Goal: Transaction & Acquisition: Purchase product/service

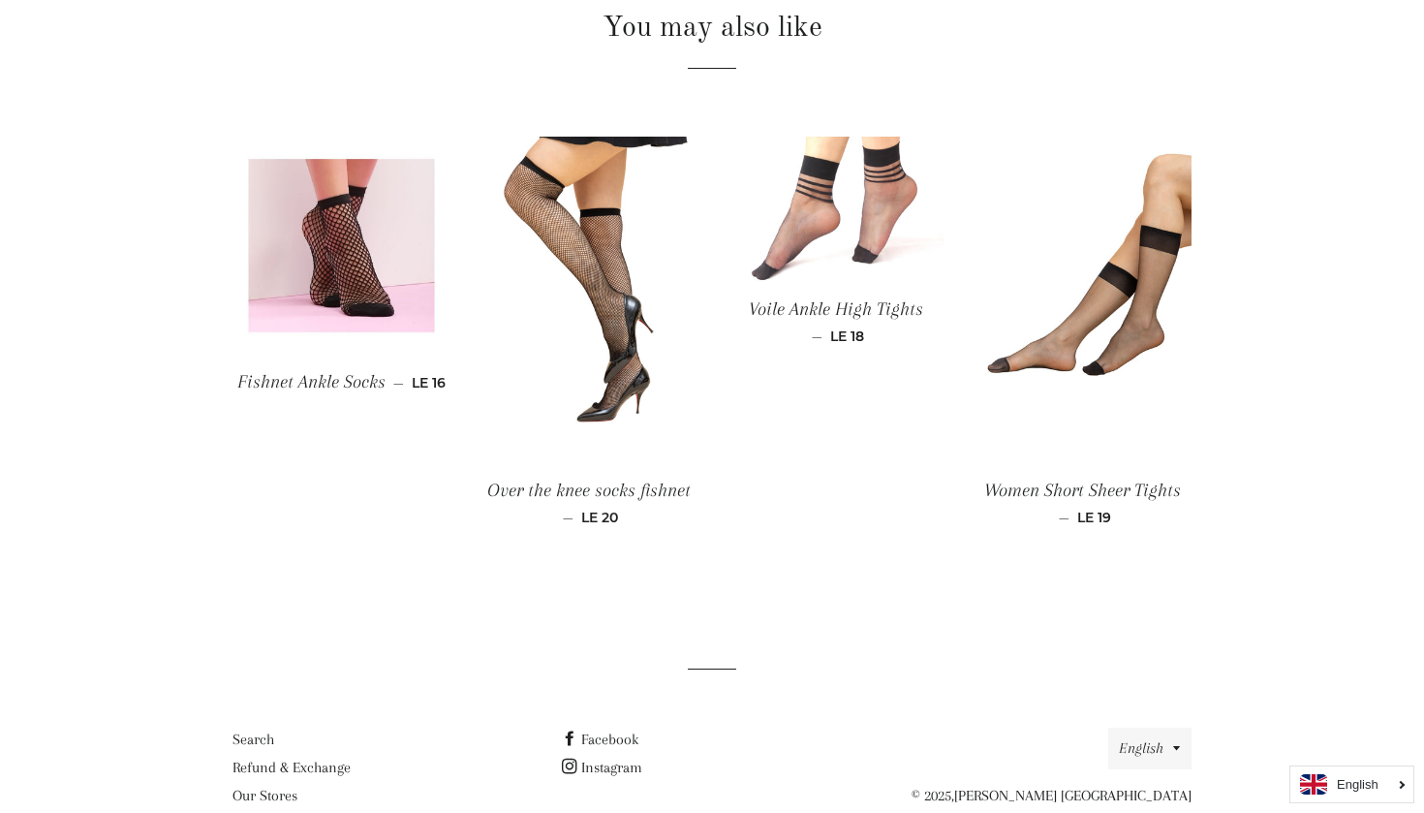
scroll to position [1297, 0]
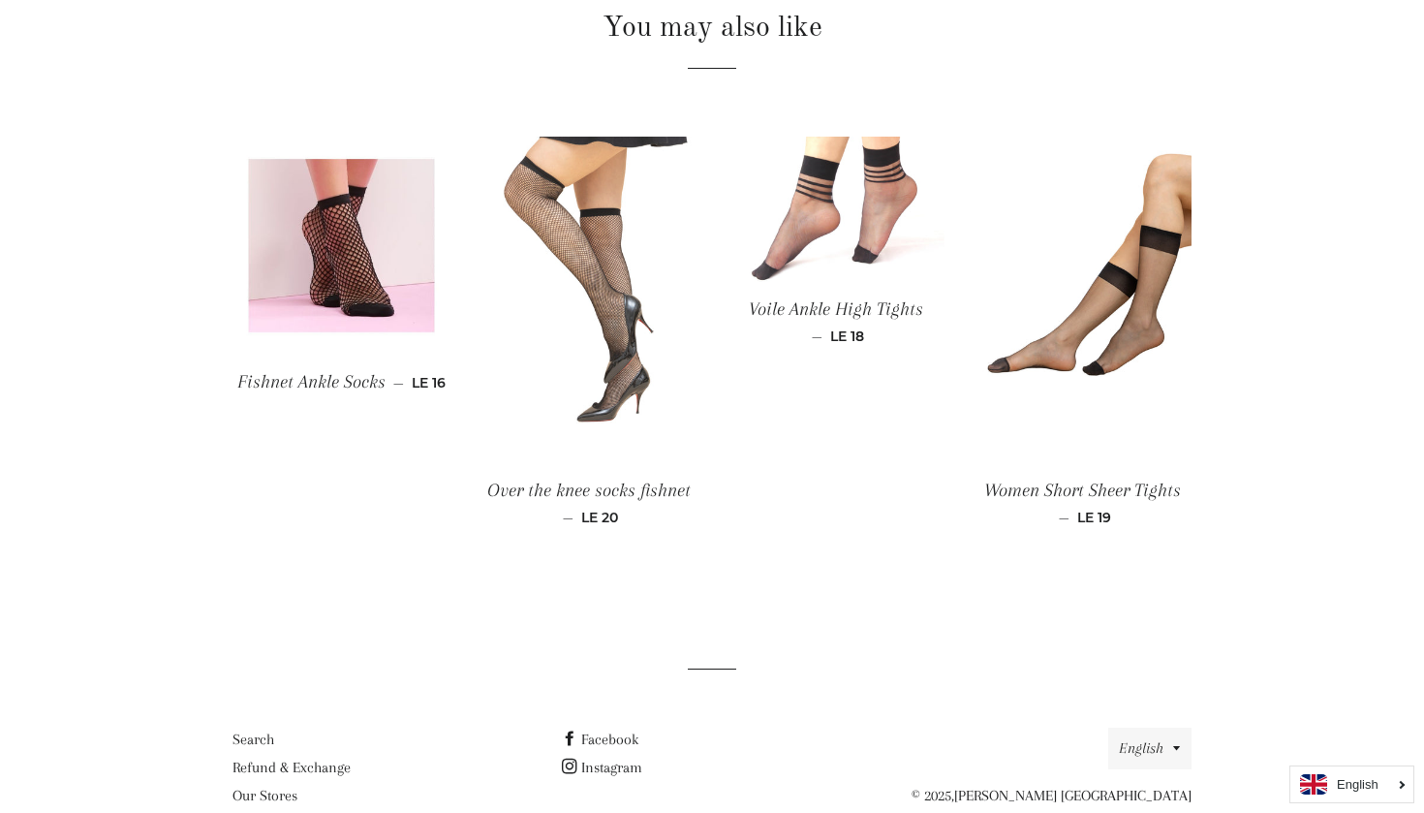
click at [611, 346] on img at bounding box center [589, 300] width 218 height 327
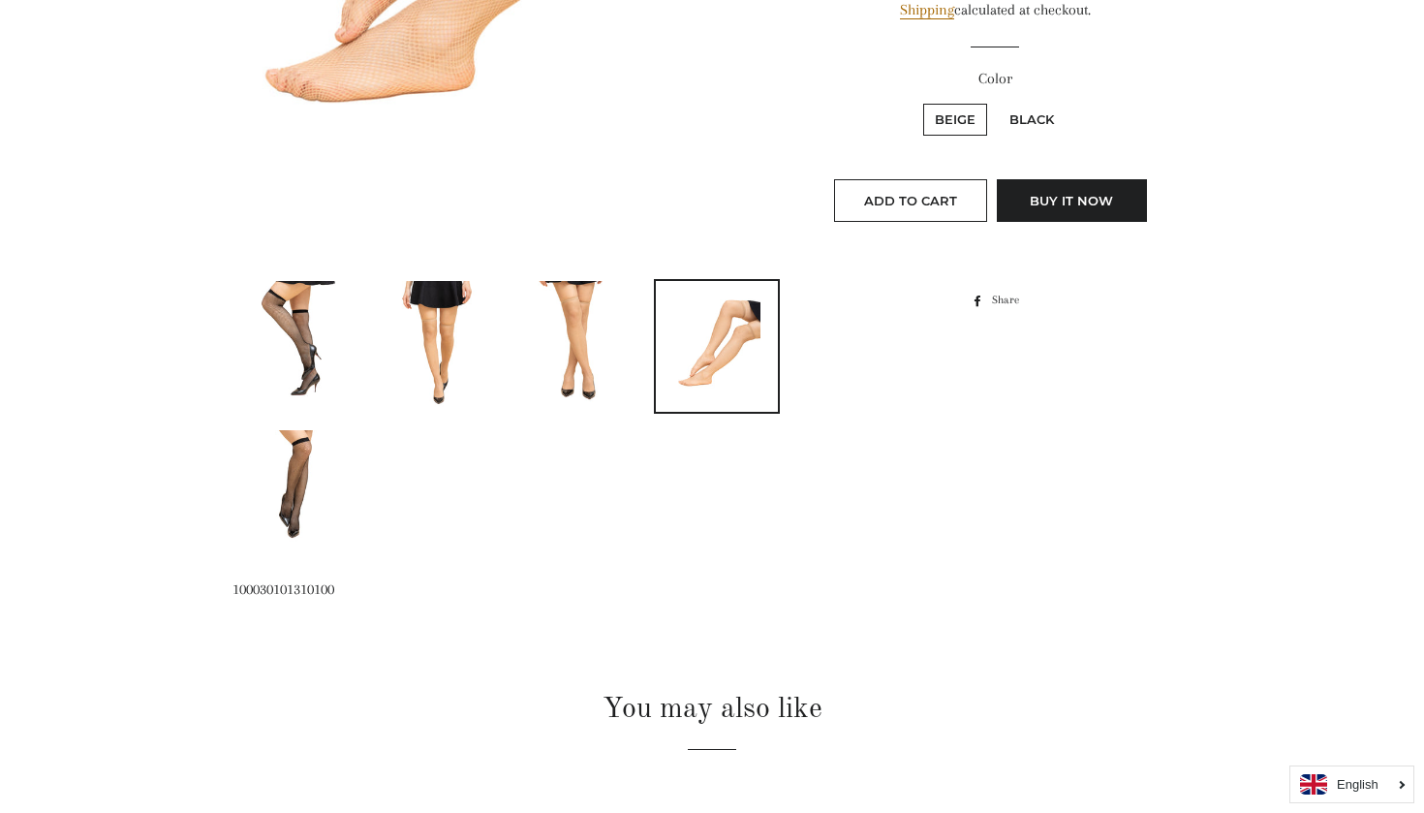
scroll to position [561, 0]
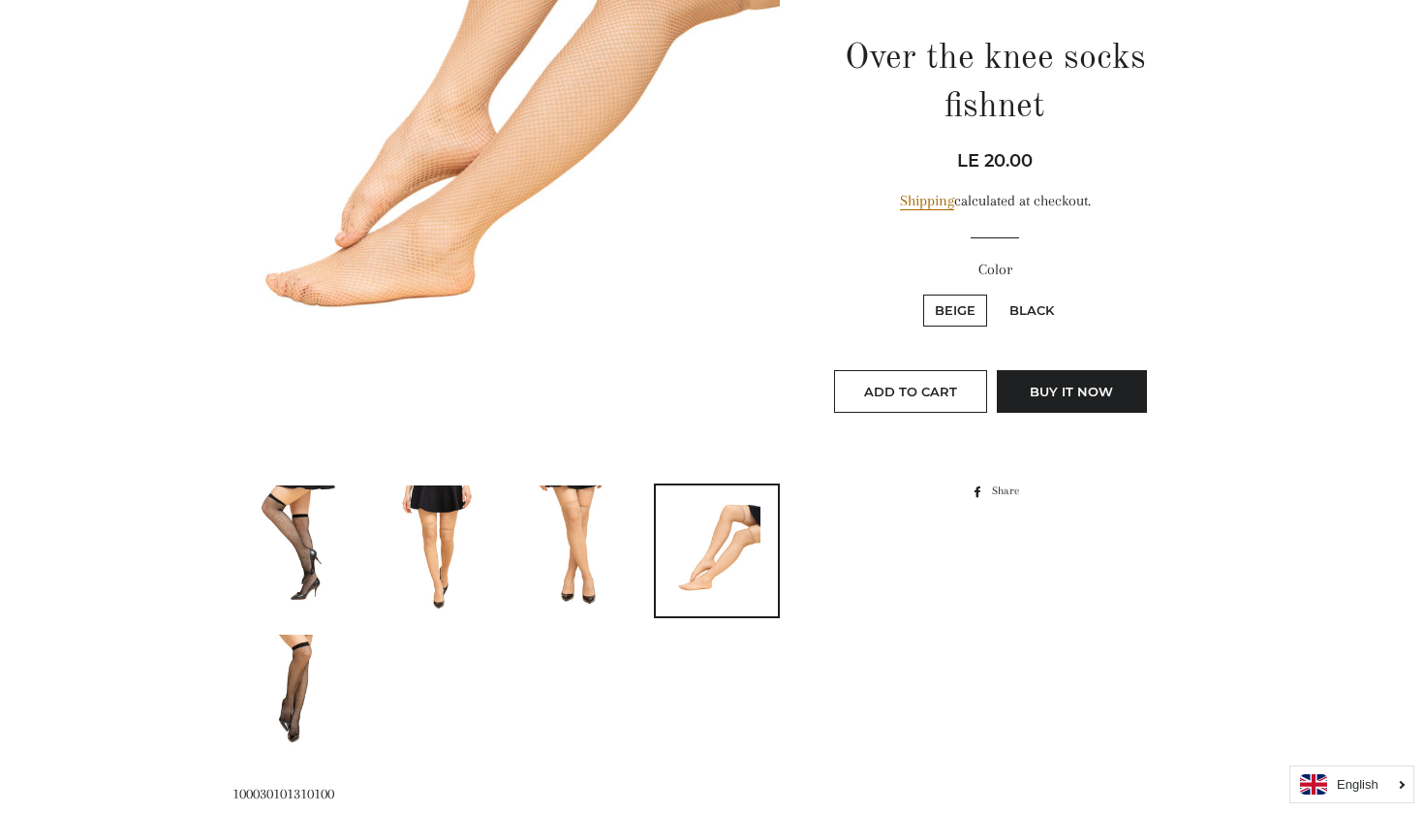
click at [290, 547] on img at bounding box center [295, 550] width 87 height 131
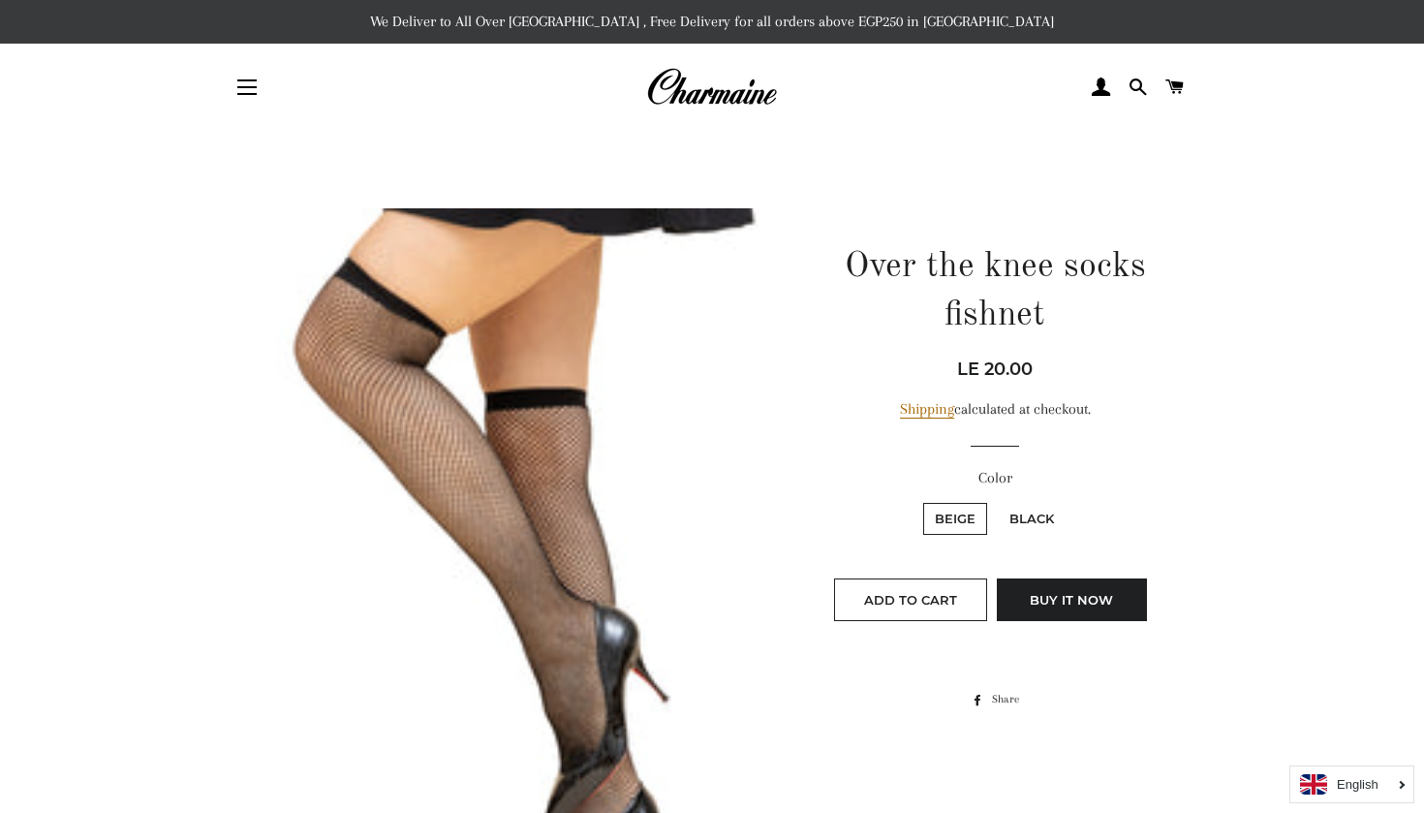
scroll to position [0, 0]
click at [255, 99] on button "Site navigation" at bounding box center [247, 87] width 48 height 48
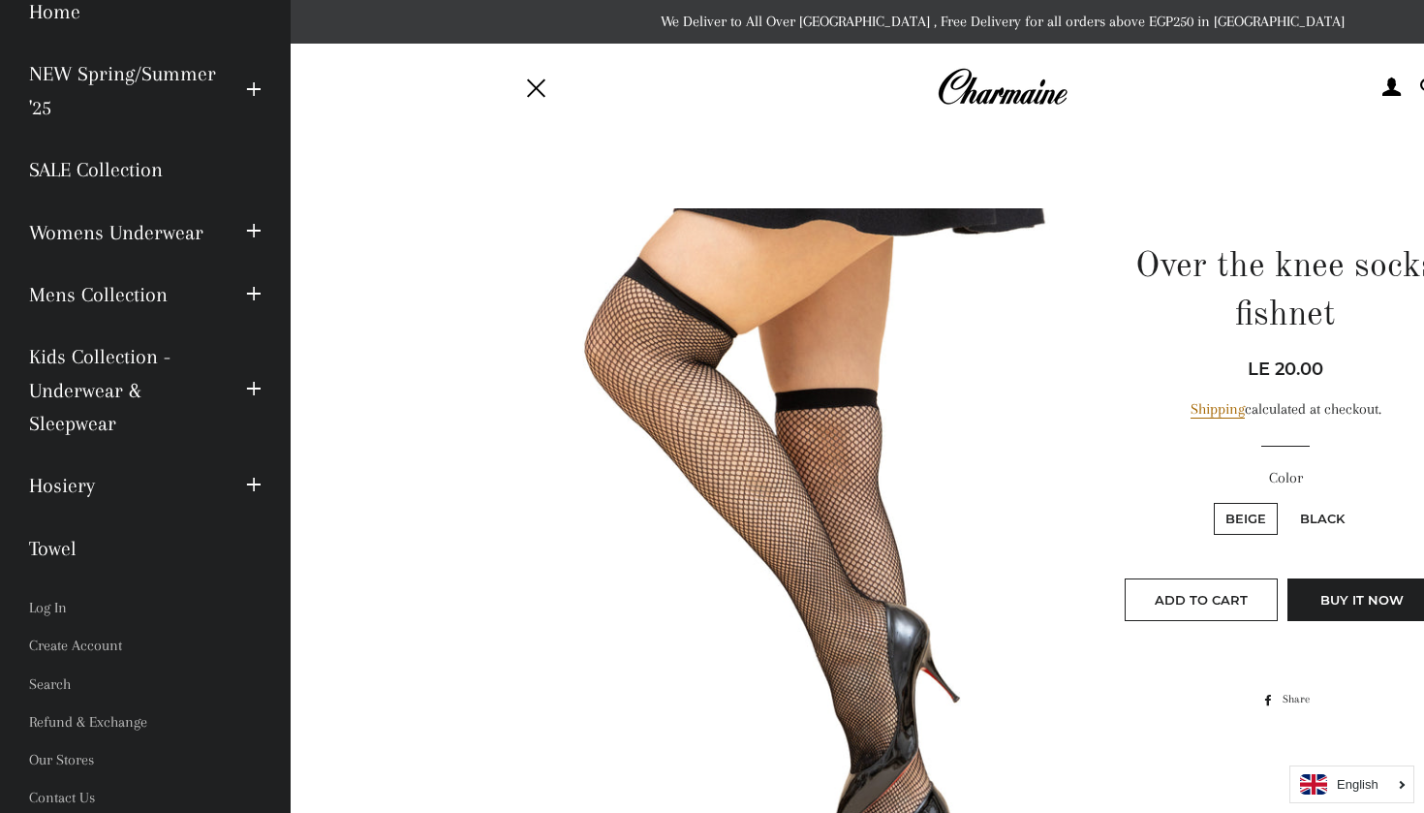
scroll to position [87, 0]
click at [252, 228] on span "button" at bounding box center [254, 233] width 16 height 24
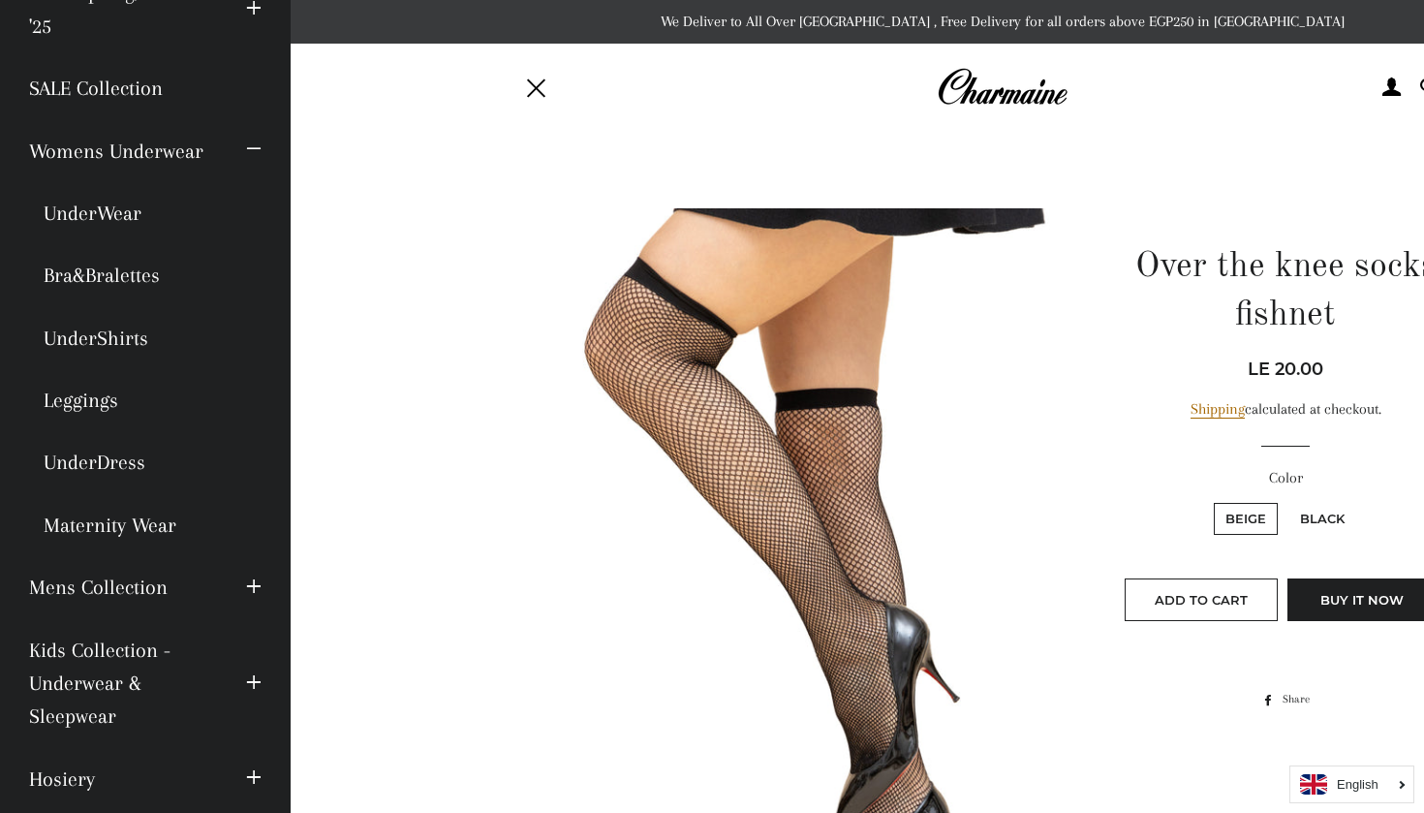
scroll to position [182, 0]
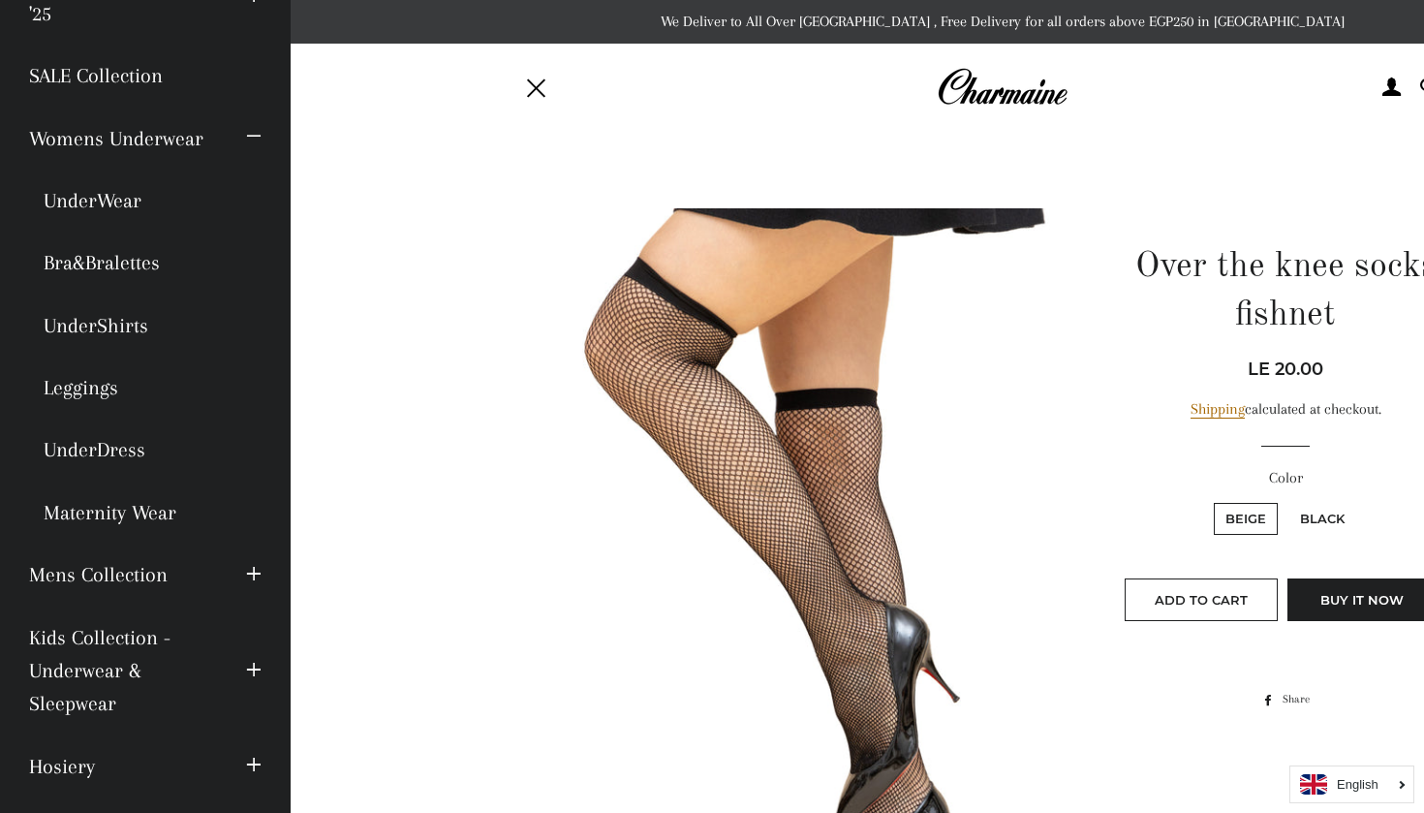
click at [94, 381] on link "Leggings" at bounding box center [146, 388] width 262 height 62
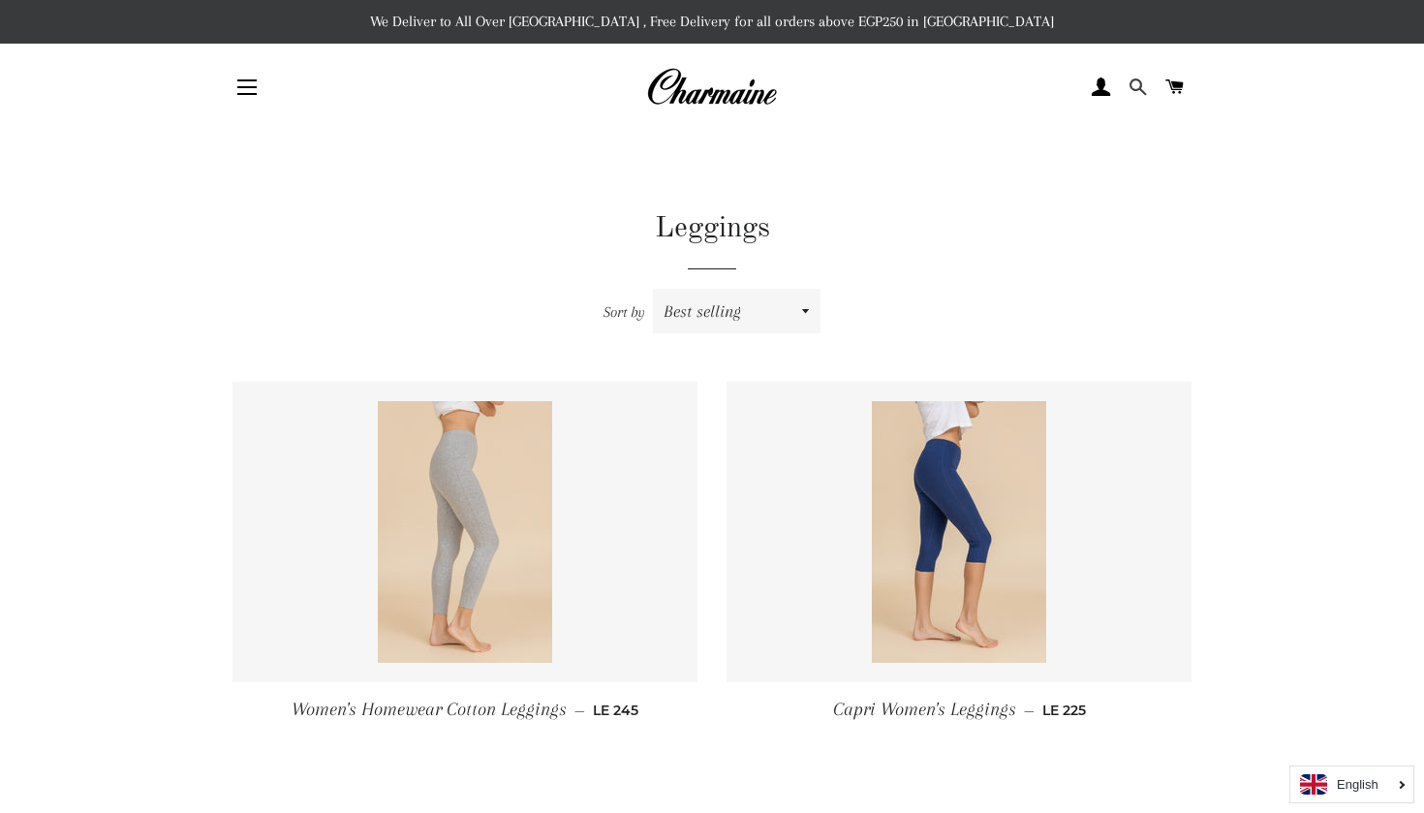
click at [1138, 82] on span at bounding box center [1138, 87] width 18 height 29
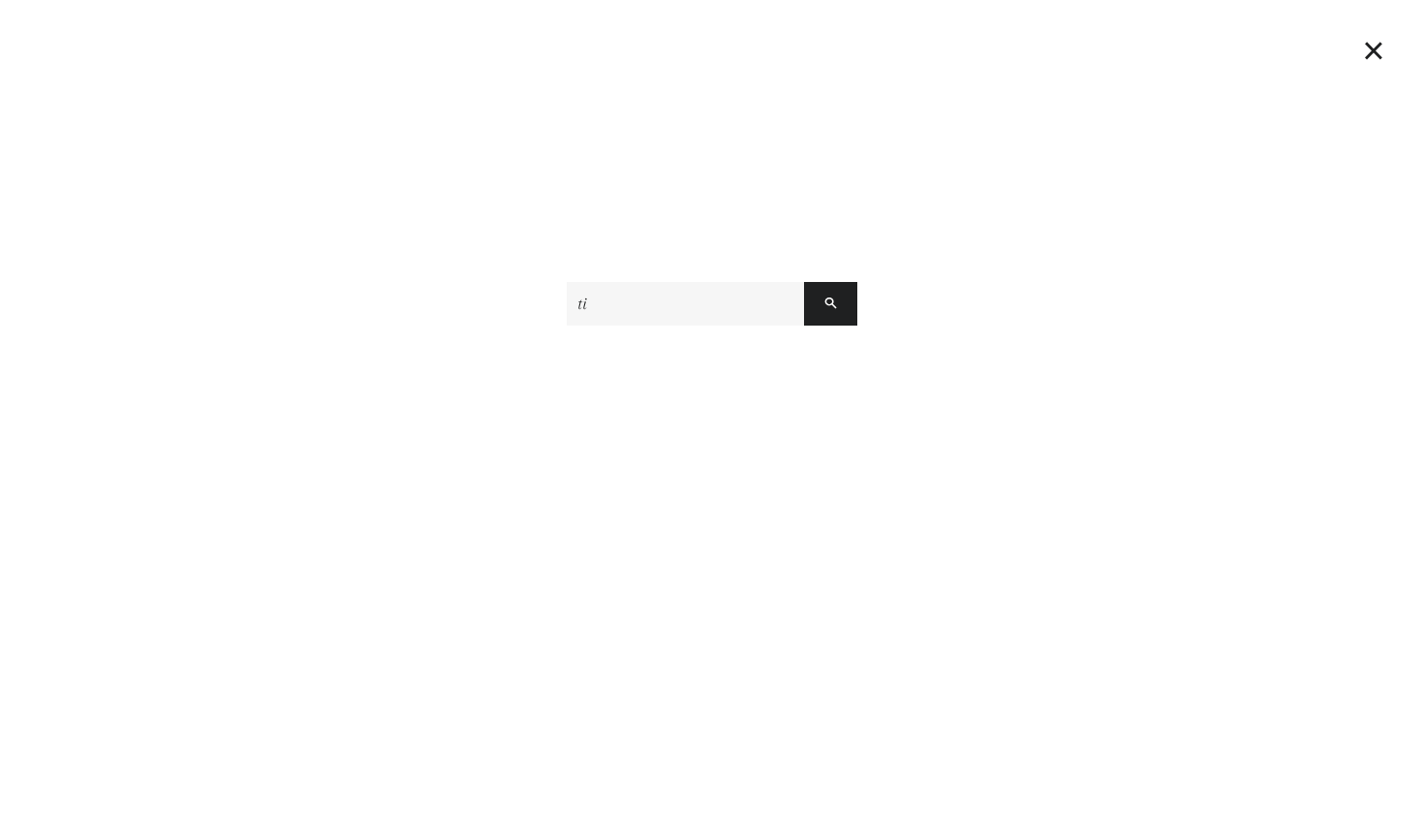
type input "t"
type input "s"
type input "fish"
click at [830, 303] on button "Search" at bounding box center [830, 304] width 53 height 44
